Goal: Communication & Community: Participate in discussion

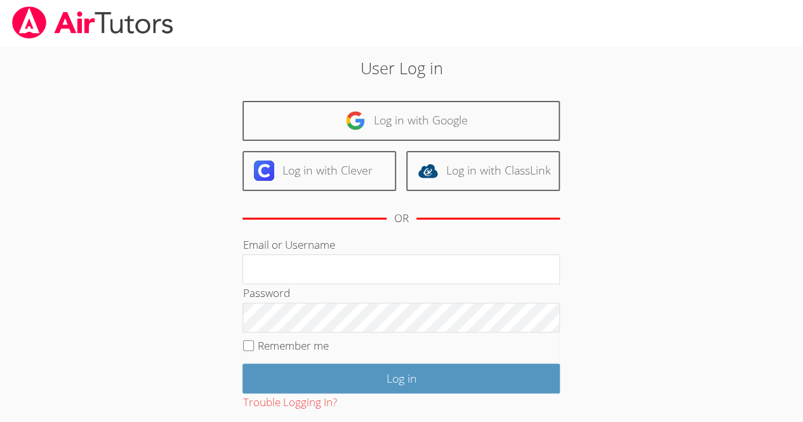
click at [383, 220] on div "OR" at bounding box center [402, 218] width 318 height 35
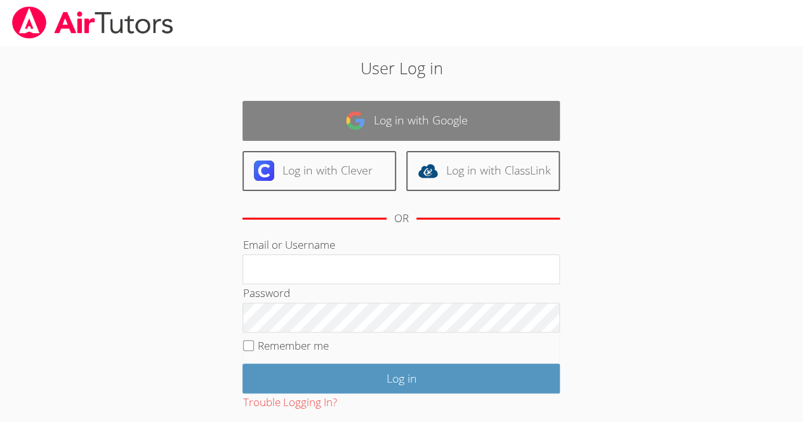
click at [478, 125] on link "Log in with Google" at bounding box center [402, 121] width 318 height 40
click at [409, 134] on link "Log in with Google" at bounding box center [402, 121] width 318 height 40
click at [434, 119] on link "Log in with Google" at bounding box center [402, 121] width 318 height 40
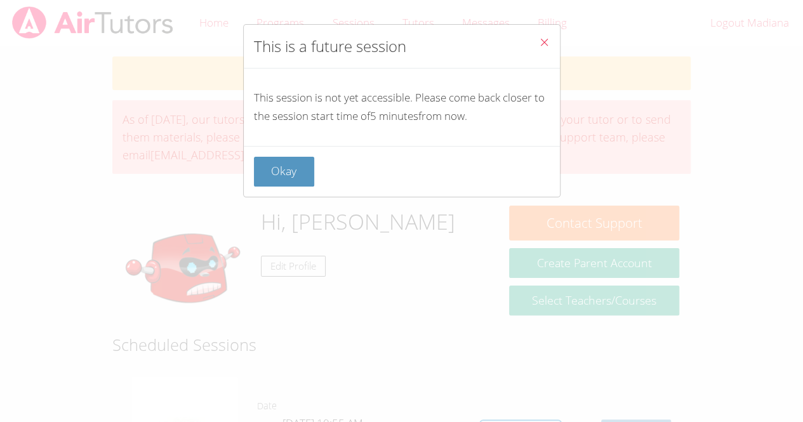
click at [476, 252] on div "This is a future session This session is not yet accessible. Please come back c…" at bounding box center [401, 211] width 803 height 422
click at [539, 44] on icon "Close" at bounding box center [544, 42] width 11 height 11
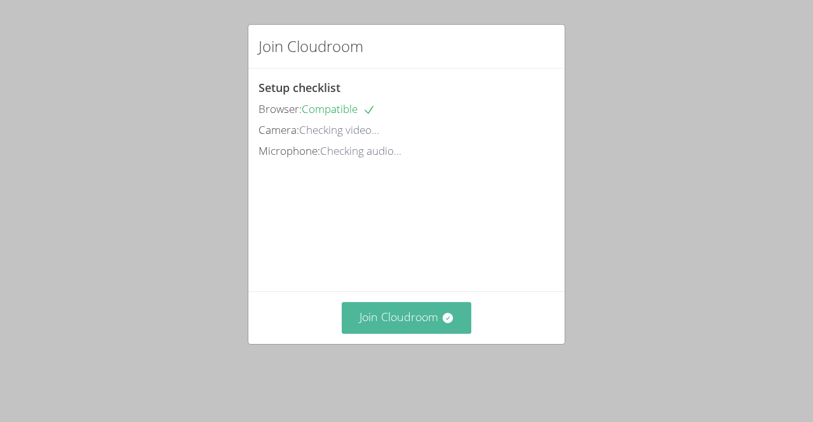
click at [442, 321] on button "Join Cloudroom" at bounding box center [407, 317] width 130 height 31
click at [422, 333] on button "Join Cloudroom" at bounding box center [407, 317] width 130 height 31
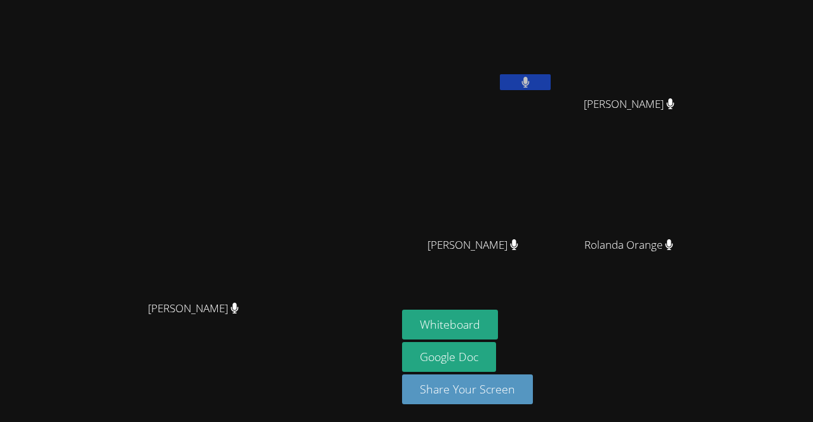
click at [497, 138] on aside "[PERSON_NAME] [PERSON_NAME] [PERSON_NAME] [PERSON_NAME] [PERSON_NAME] Rolanda O…" at bounding box center [556, 211] width 318 height 422
click at [140, 274] on video at bounding box center [199, 186] width 191 height 218
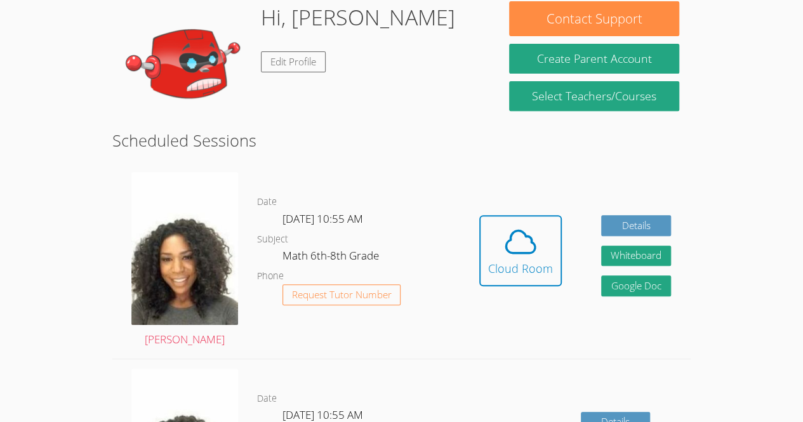
scroll to position [206, 0]
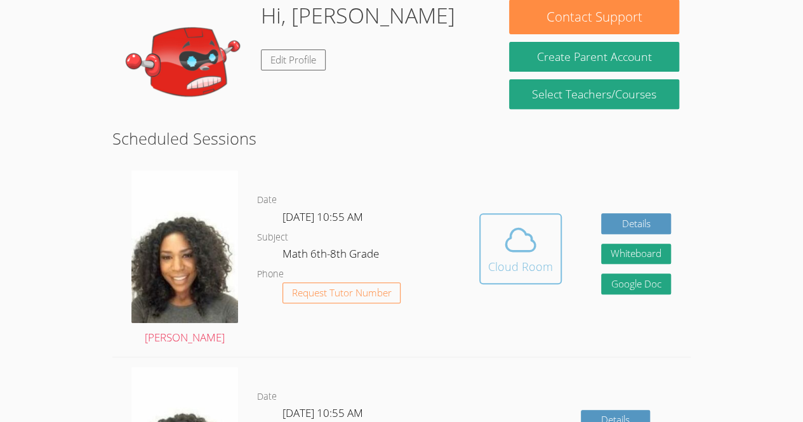
click at [509, 274] on div "Cloud Room" at bounding box center [520, 267] width 65 height 18
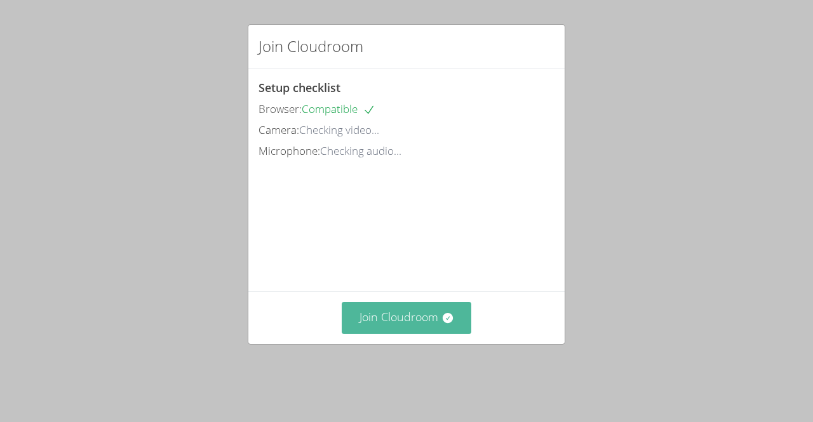
click at [419, 333] on button "Join Cloudroom" at bounding box center [407, 317] width 130 height 31
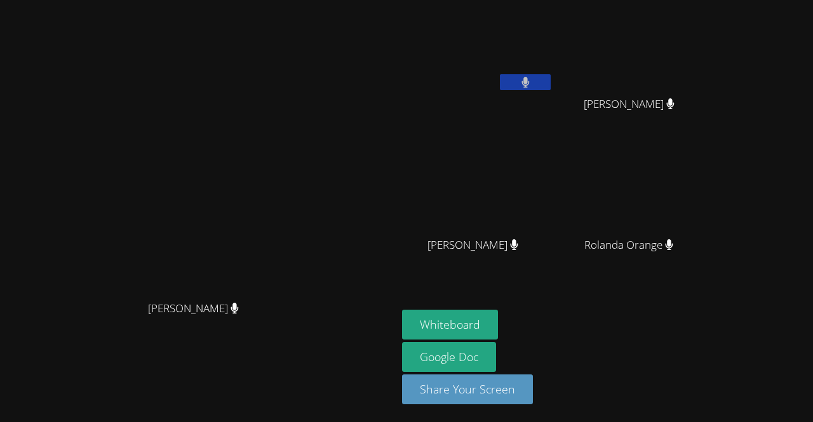
click at [505, 271] on div "[PERSON_NAME]" at bounding box center [477, 256] width 151 height 51
click at [498, 320] on button "Whiteboard" at bounding box center [450, 325] width 96 height 30
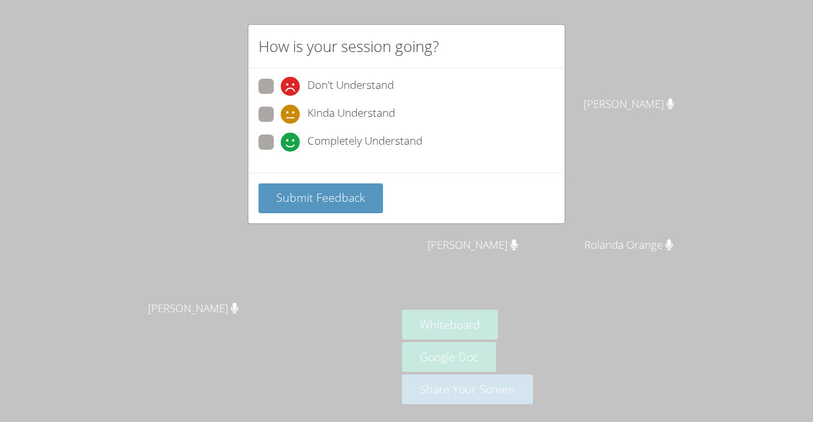
click at [278, 144] on label "Completely Understand" at bounding box center [340, 143] width 164 height 17
click at [281, 144] on input "Completely Understand" at bounding box center [286, 140] width 11 height 11
radio input "true"
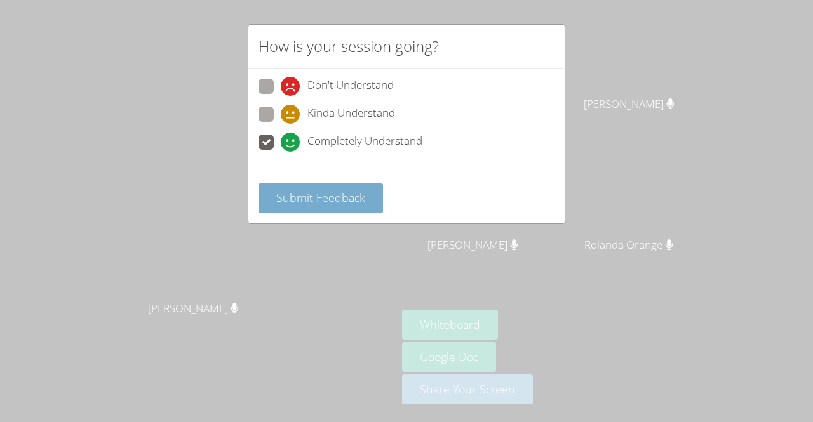
click at [318, 208] on button "Submit Feedback" at bounding box center [320, 199] width 124 height 30
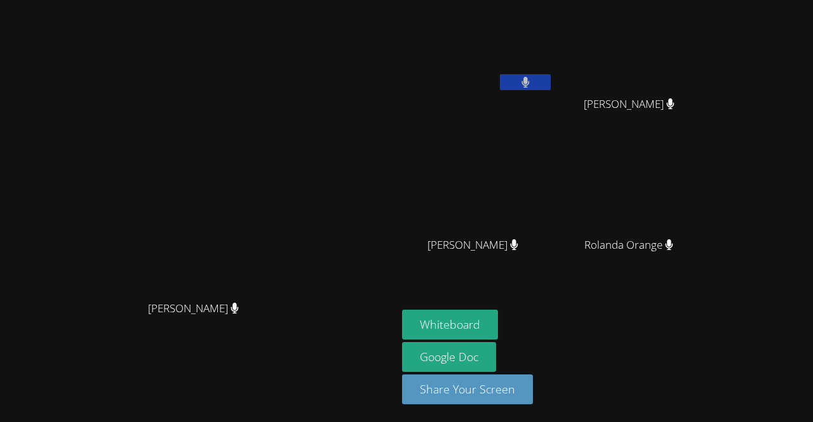
click at [392, 340] on div "[PERSON_NAME]" at bounding box center [198, 320] width 387 height 51
click at [294, 288] on video at bounding box center [199, 186] width 191 height 218
